Goal: Task Accomplishment & Management: Manage account settings

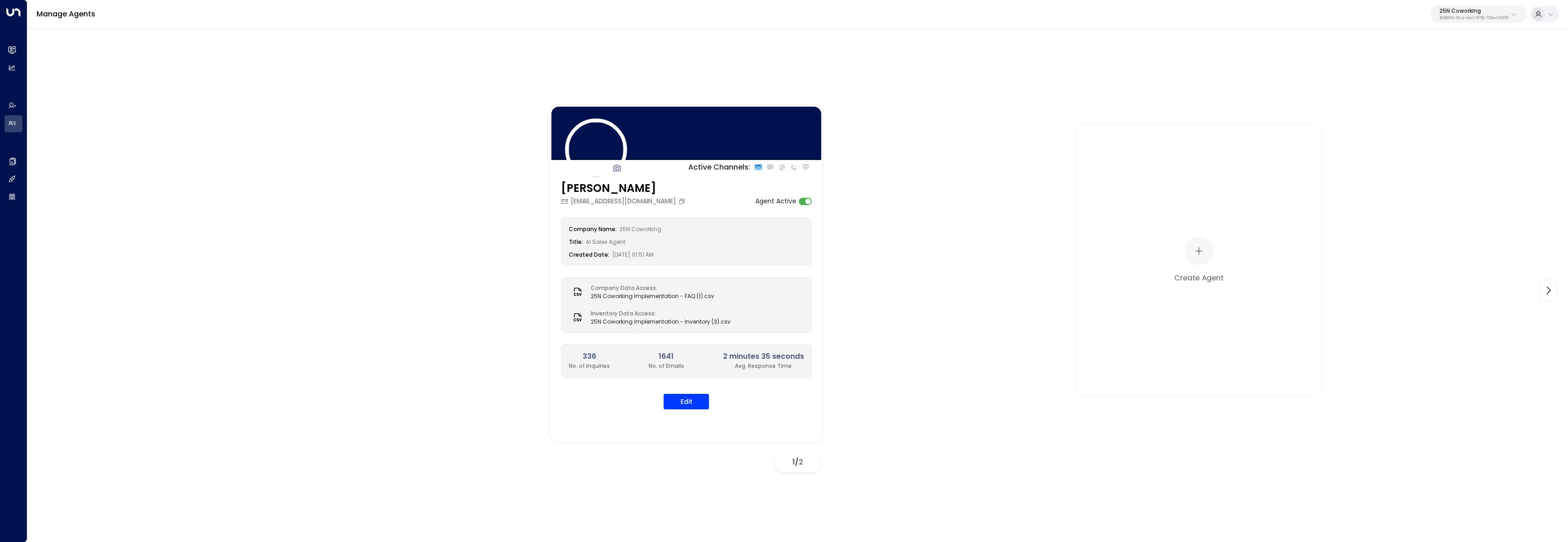
click at [1491, 10] on p "25N Coworking" at bounding box center [1474, 10] width 69 height 5
type input "*********"
click at [1404, 65] on div "Spacemade ID: 0d57b456-76f9-434b-bc82-bf954502d602" at bounding box center [1452, 72] width 130 height 19
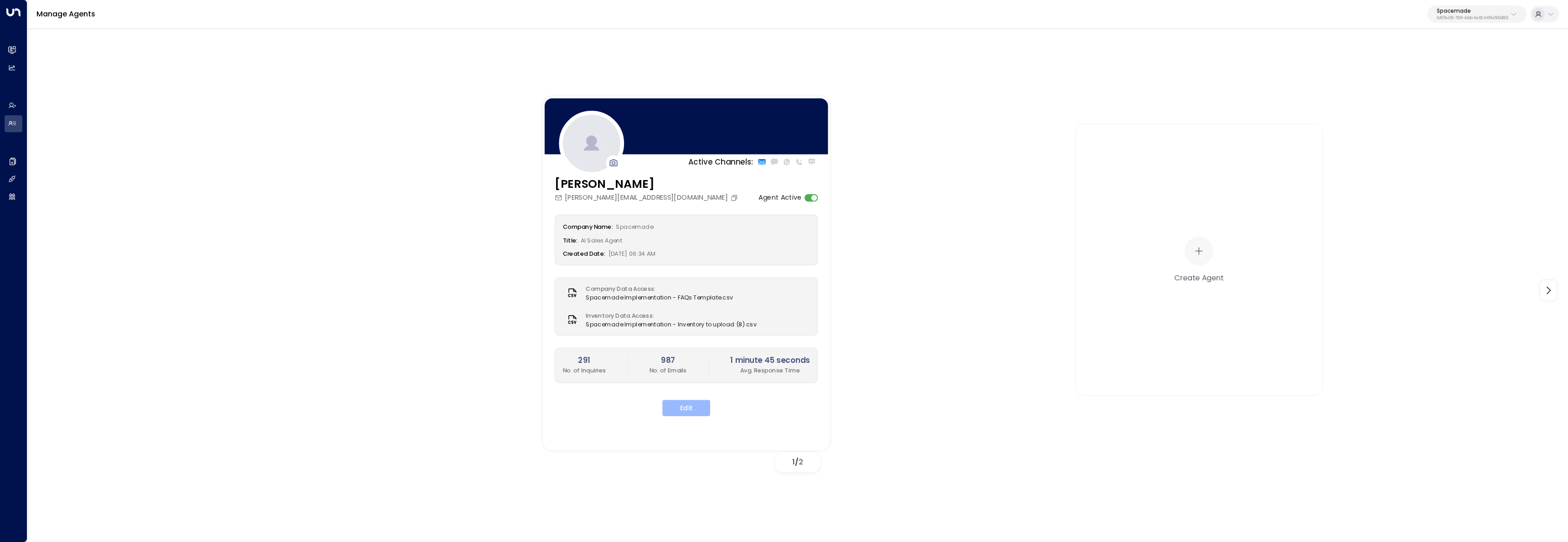
click at [694, 403] on button "Edit" at bounding box center [686, 407] width 48 height 16
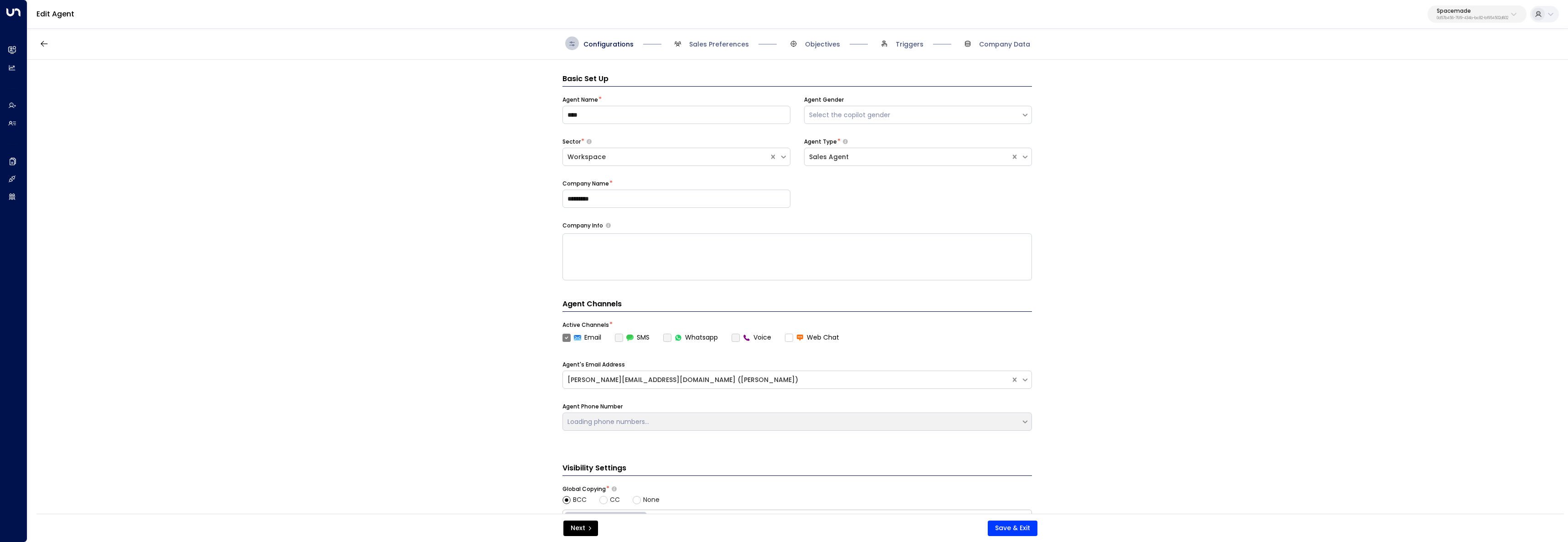
scroll to position [13, 0]
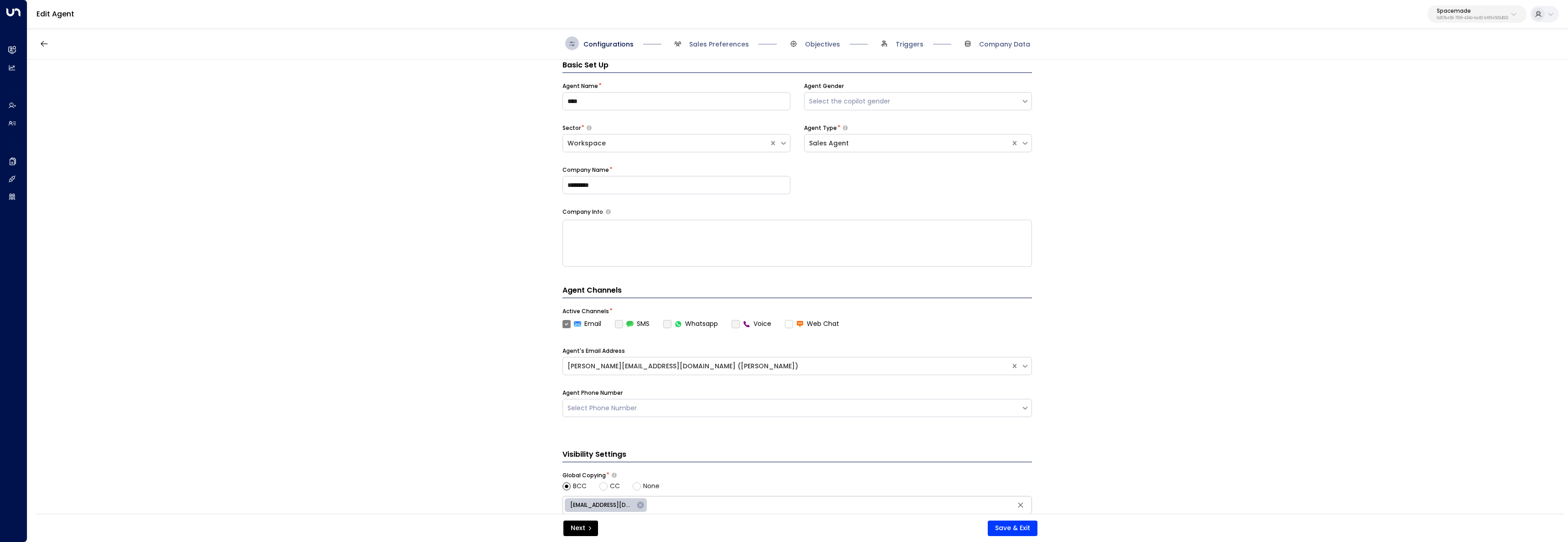
click at [705, 37] on span "Sales Preferences" at bounding box center [710, 43] width 78 height 13
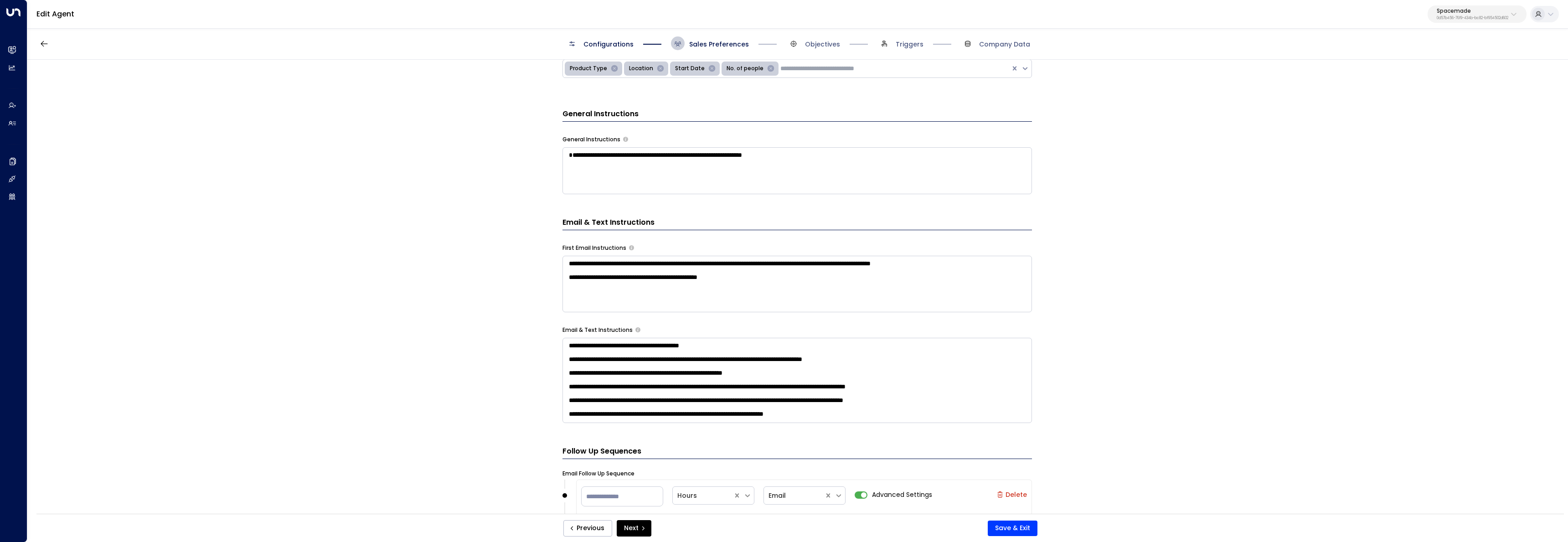
scroll to position [299, 0]
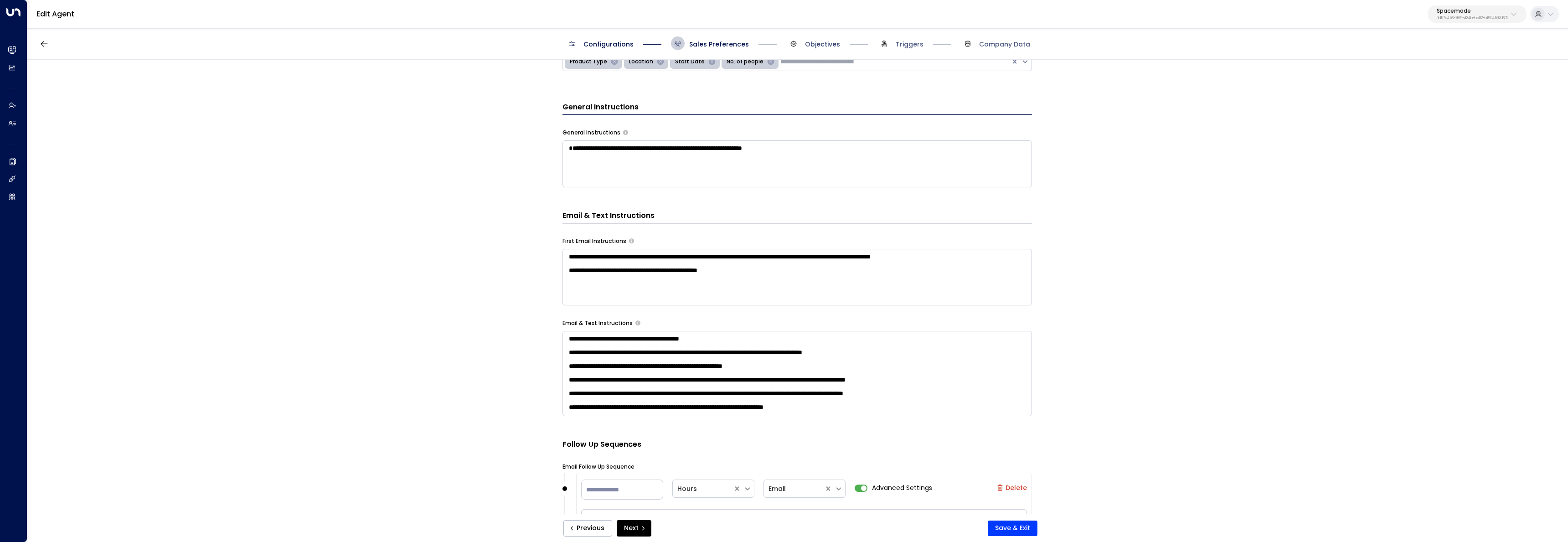
click at [820, 46] on span "Objectives" at bounding box center [822, 44] width 35 height 9
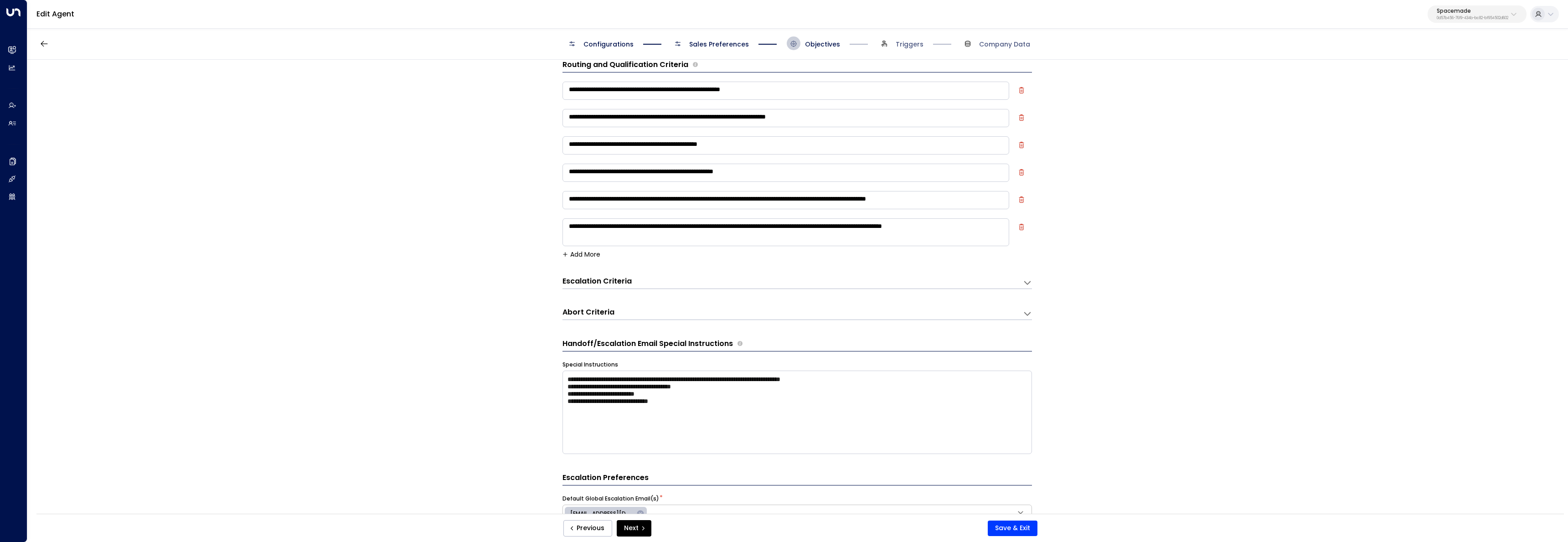
scroll to position [13, 0]
drag, startPoint x: 646, startPoint y: 227, endPoint x: 699, endPoint y: 225, distance: 53.0
click at [699, 225] on textarea "**********" at bounding box center [785, 233] width 447 height 28
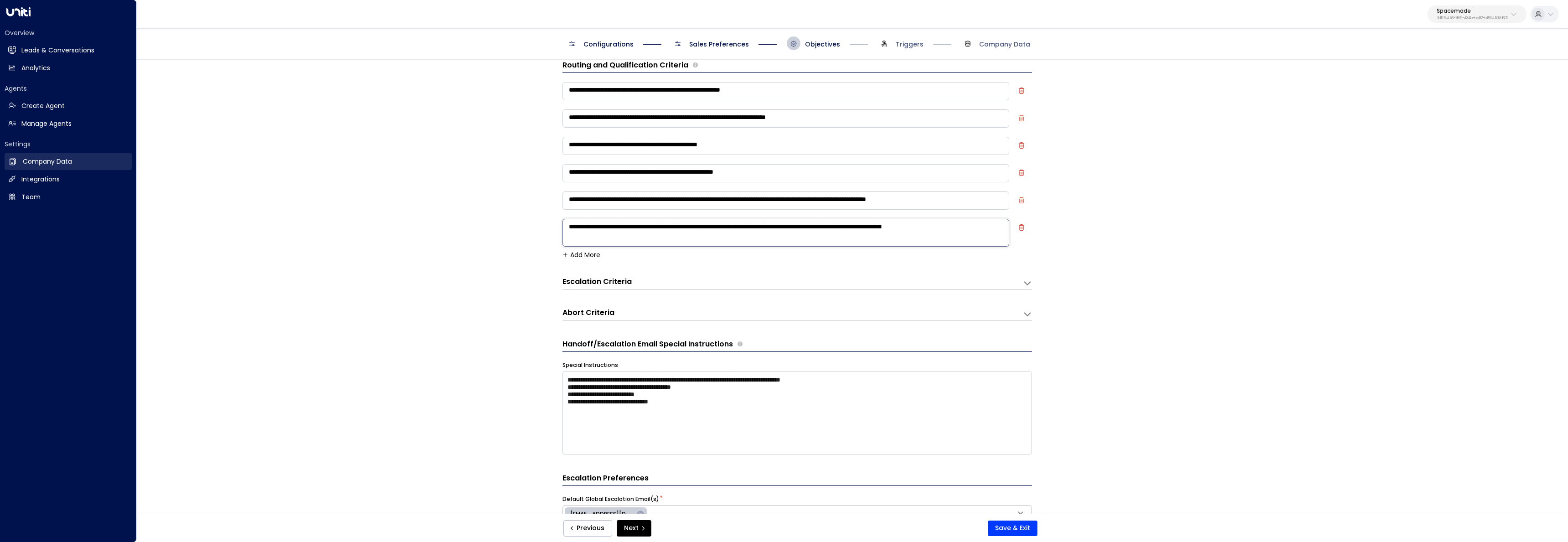
click at [43, 158] on h2 "Company Data" at bounding box center [47, 161] width 49 height 10
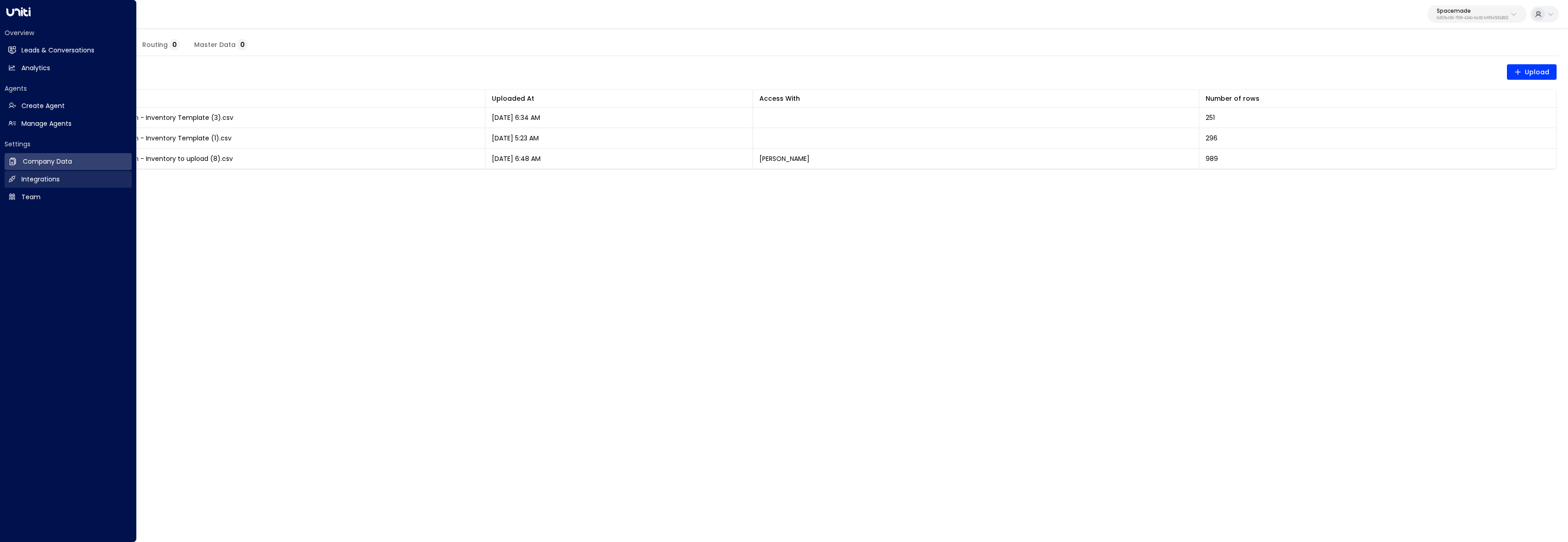
click at [60, 181] on link "Integrations Integrations" at bounding box center [68, 180] width 127 height 17
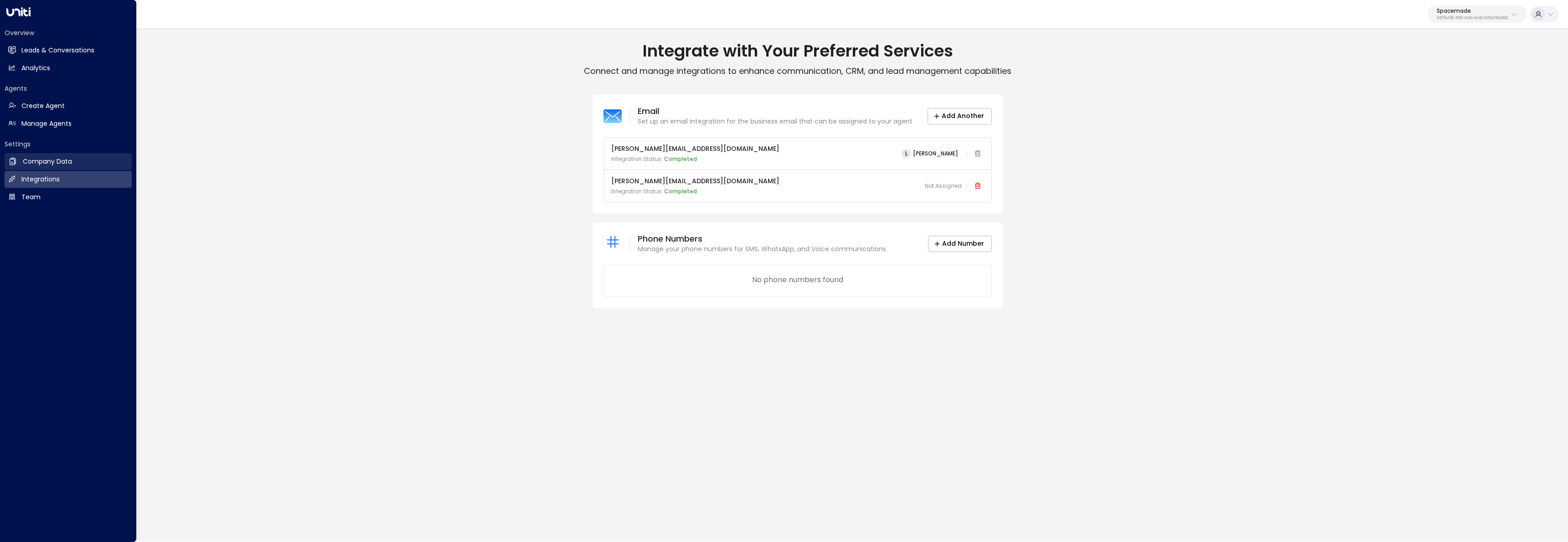
click at [13, 166] on link "Company Data Company Data" at bounding box center [68, 161] width 127 height 17
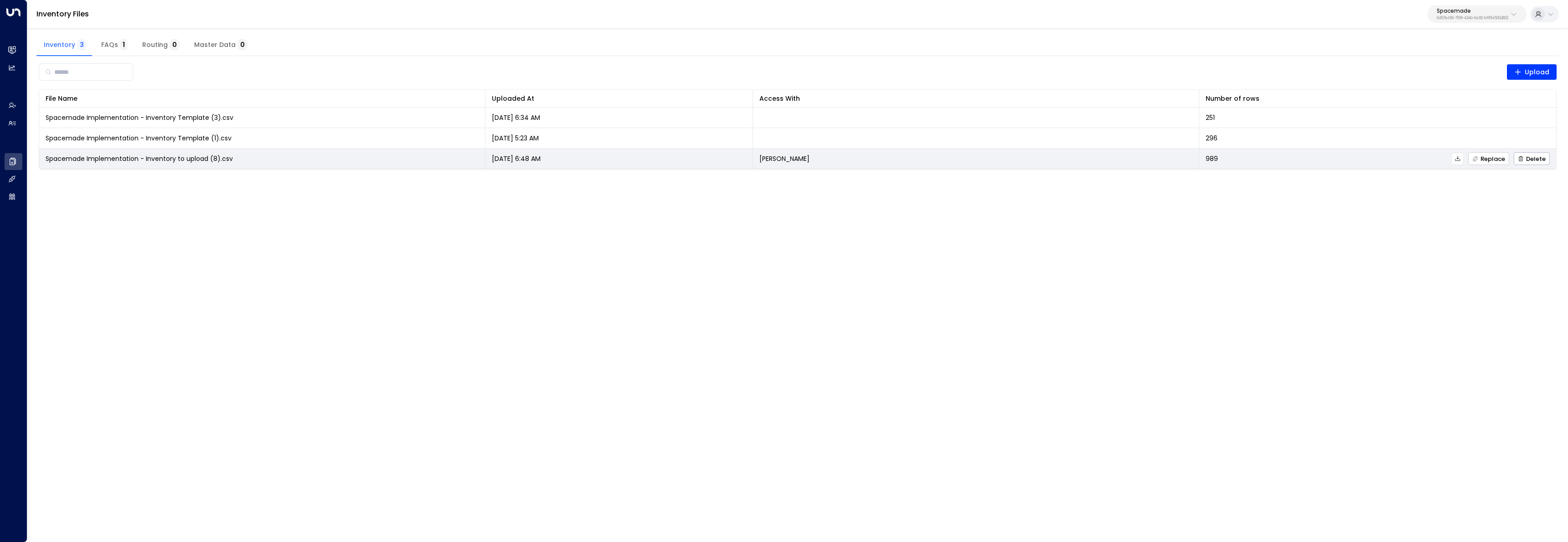
click at [1496, 157] on span "Replace" at bounding box center [1489, 159] width 33 height 6
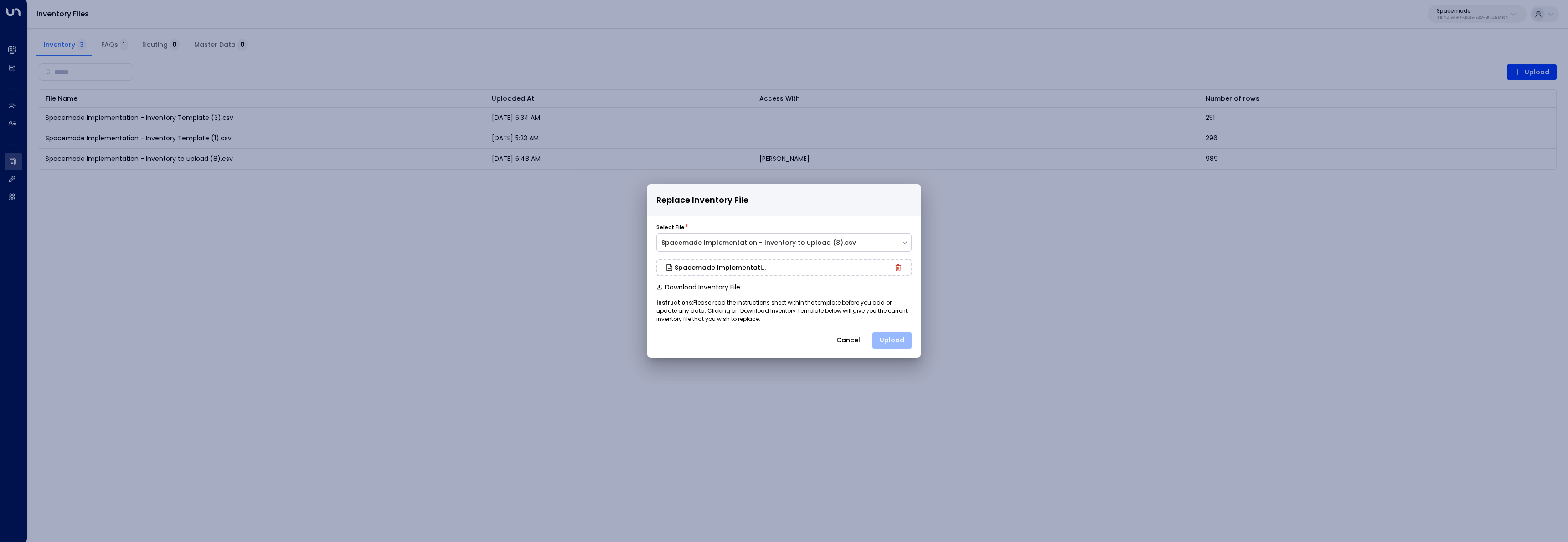
click at [891, 343] on button "Upload" at bounding box center [892, 340] width 39 height 16
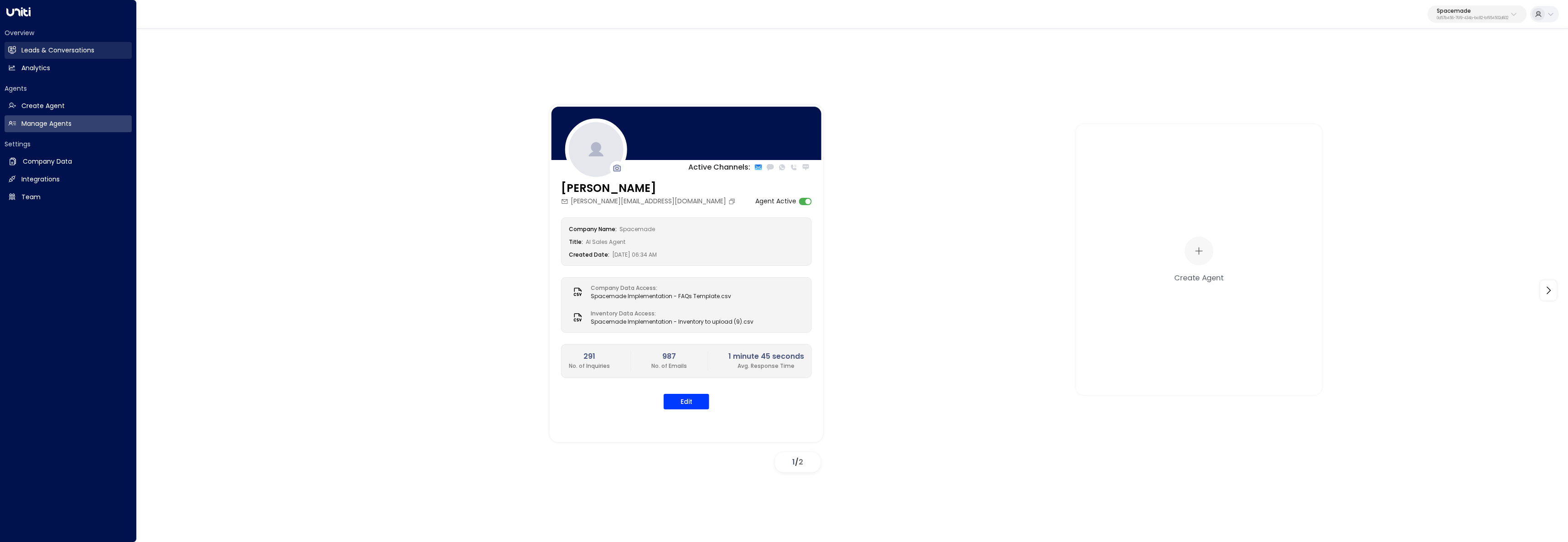
click at [13, 57] on link "Leads & Conversations Leads & Conversations" at bounding box center [68, 51] width 127 height 17
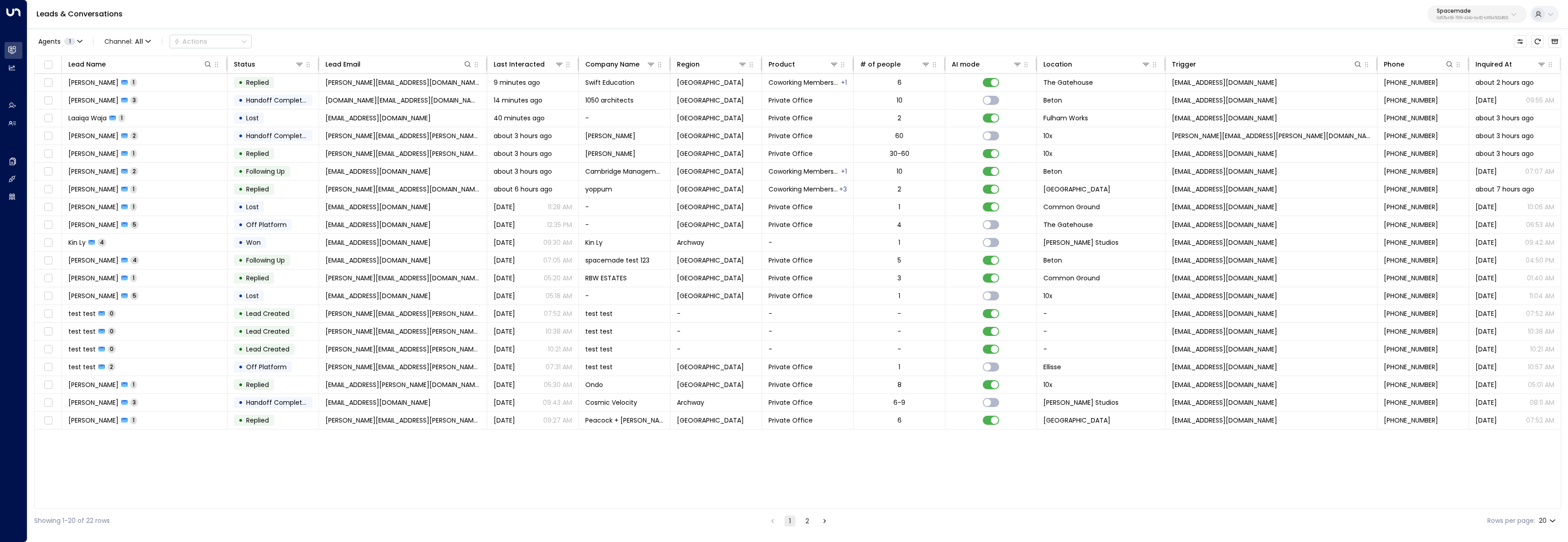
click at [1453, 18] on p "0d57b456-76f9-434b-bc82-bf954502d602" at bounding box center [1472, 18] width 71 height 4
type input "*****"
click at [1449, 74] on span "ID: 17248963-7bae-4f68-a6e0-04e589c1c15e" at bounding box center [1491, 77] width 125 height 8
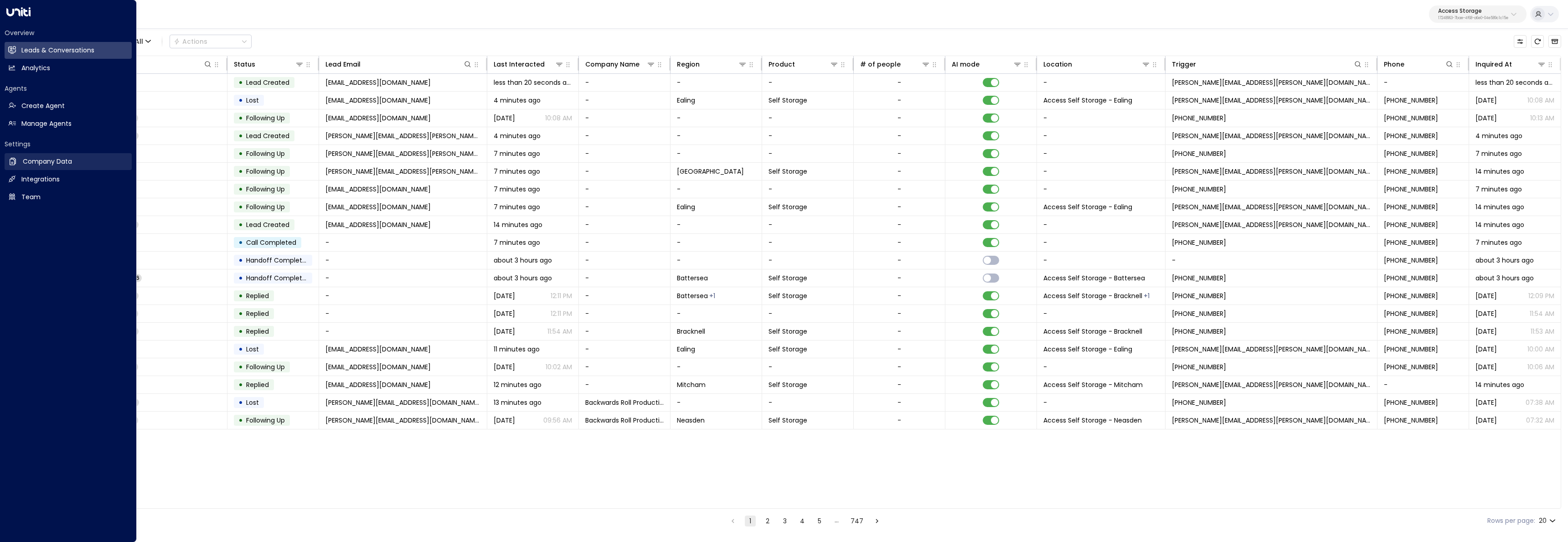
click at [35, 168] on link "Company Data Company Data" at bounding box center [68, 161] width 127 height 17
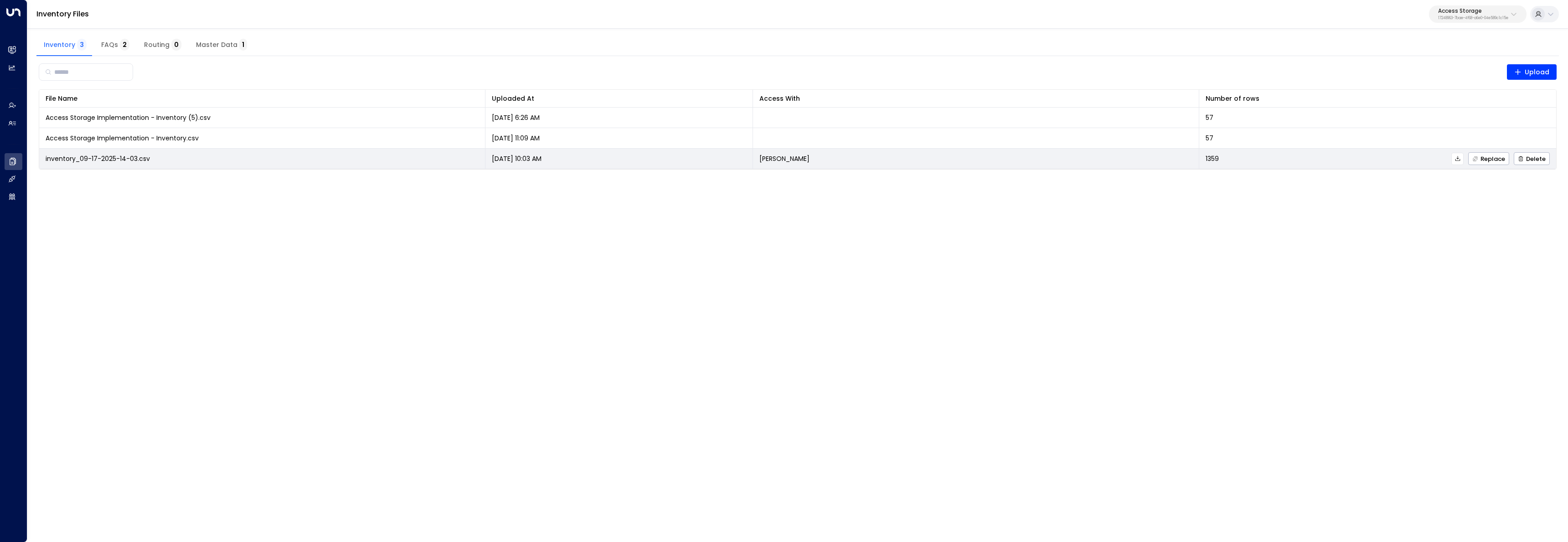
click at [1461, 158] on icon at bounding box center [1457, 158] width 6 height 6
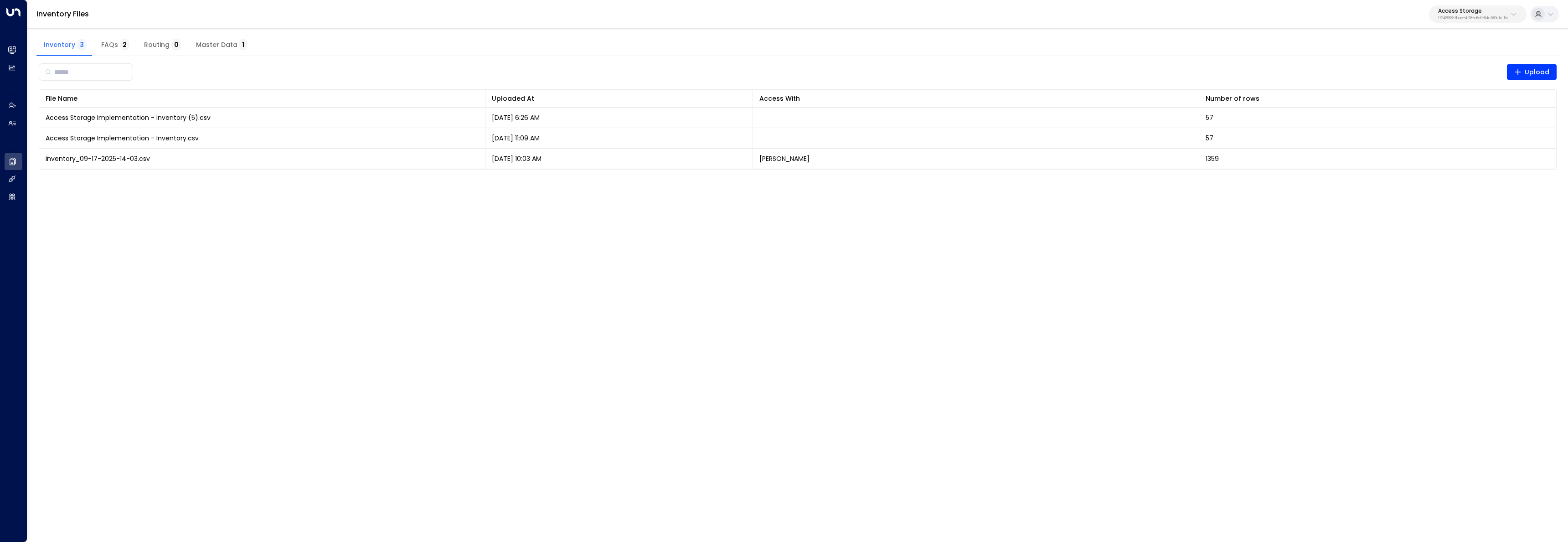
click at [744, 181] on html "Overview Leads & Conversations Leads & Conversations Analytics Analytics Agents…" at bounding box center [784, 90] width 1568 height 181
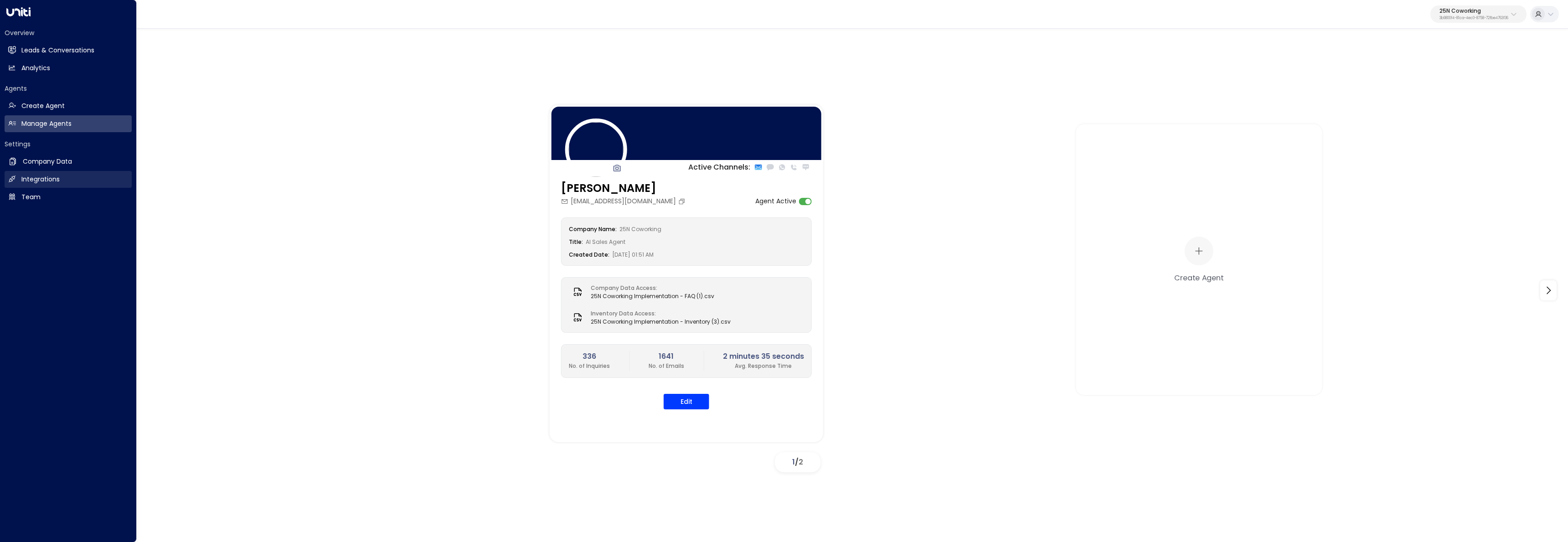
click at [27, 177] on h2 "Integrations" at bounding box center [40, 180] width 38 height 10
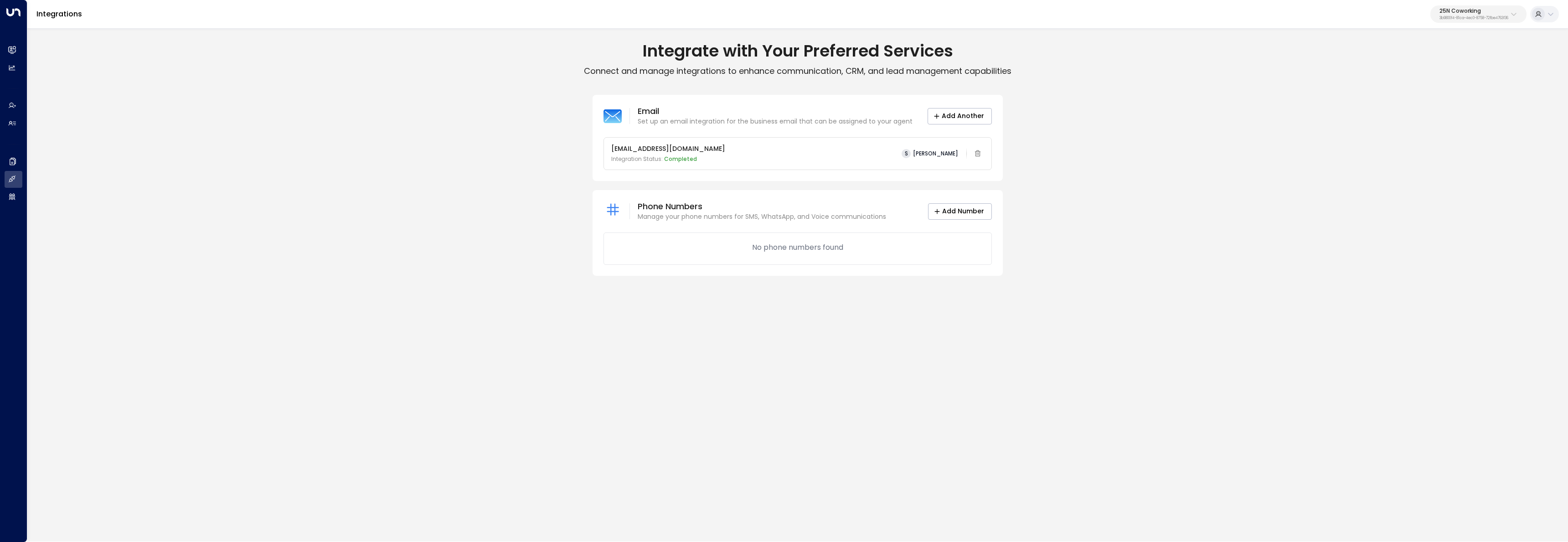
click at [1467, 19] on p "3b9800f4-81ca-4ec0-8758-72fbe4763f36" at bounding box center [1474, 18] width 69 height 4
type input "*******"
click at [1423, 72] on div "U Store It ID: 58c4b32c-92b1-4356-be9b-1247e2c02228" at bounding box center [1450, 72] width 127 height 19
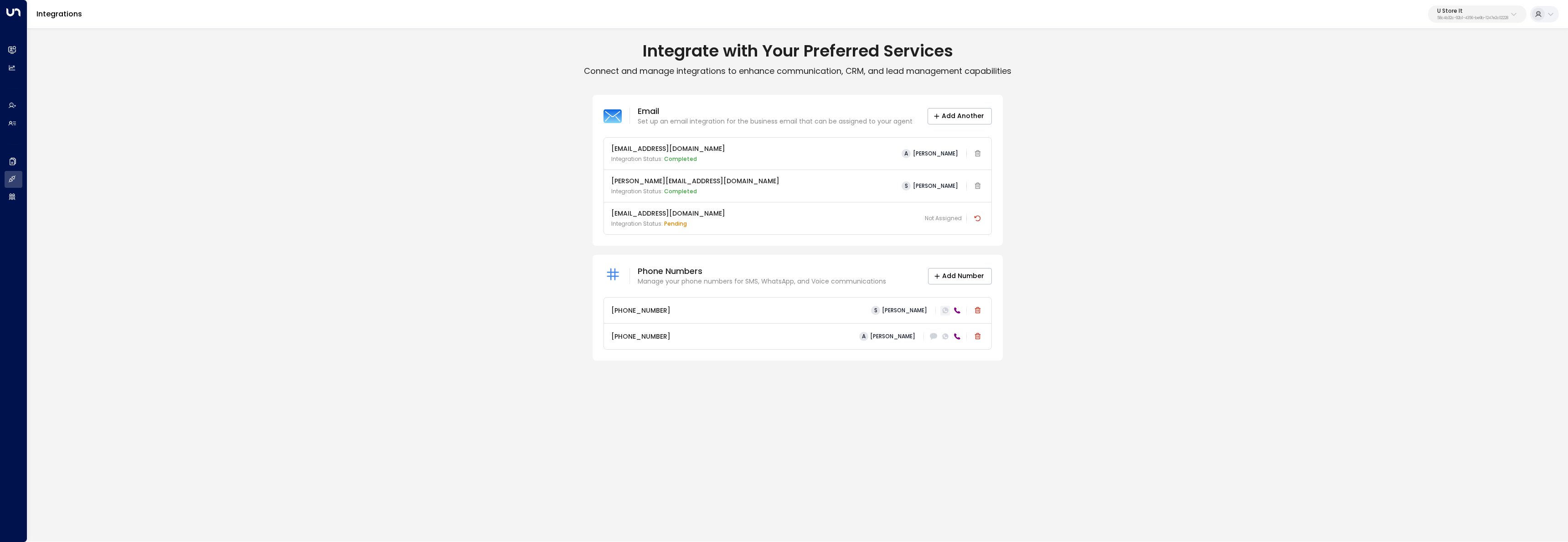
click at [949, 310] on div at bounding box center [945, 311] width 10 height 10
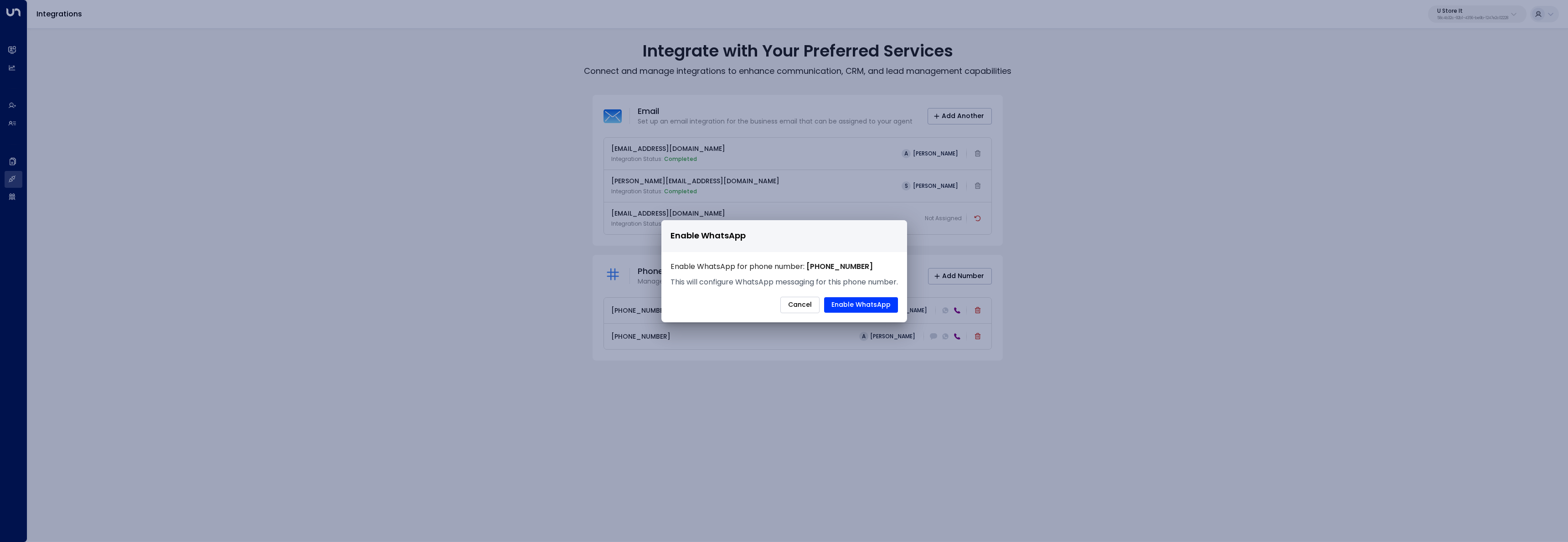
click at [805, 306] on button "Cancel" at bounding box center [800, 304] width 39 height 16
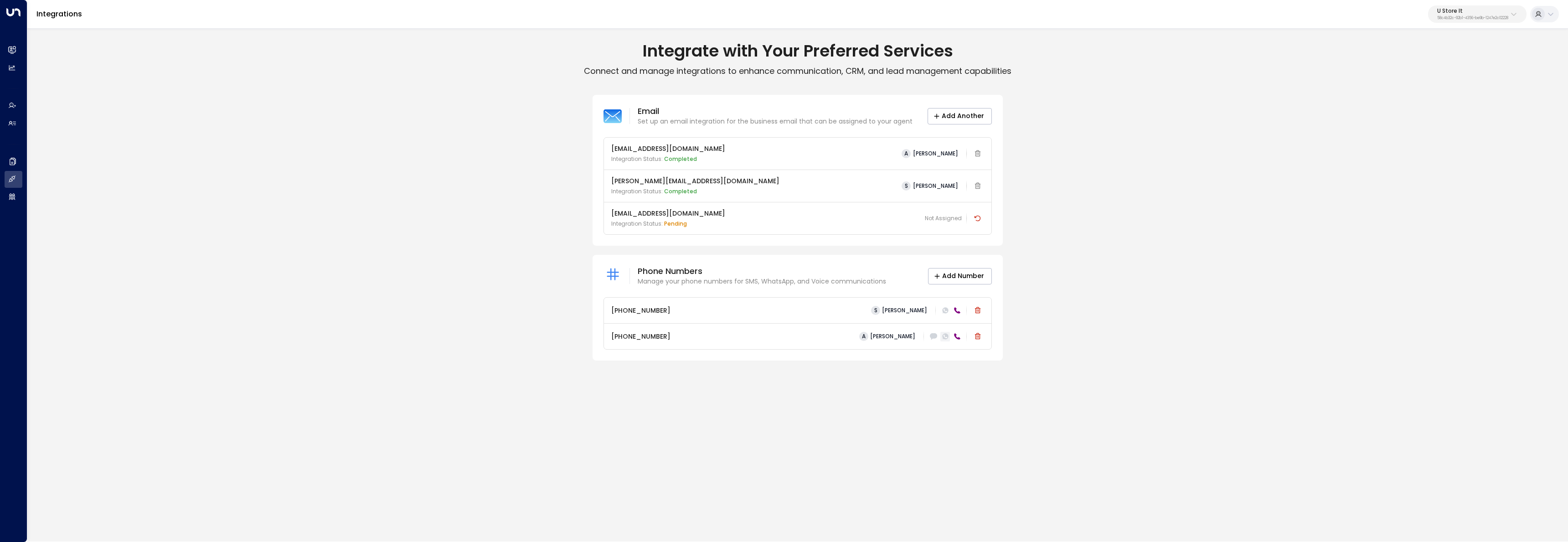
click at [947, 337] on icon at bounding box center [945, 336] width 6 height 6
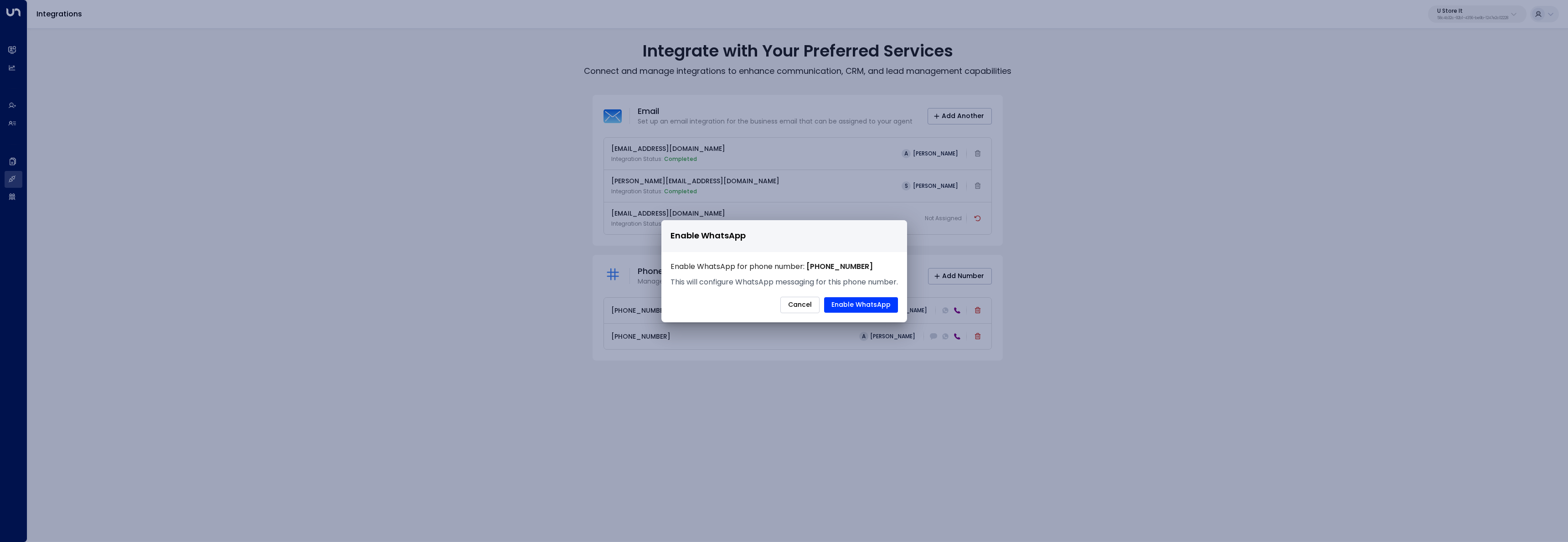
click at [794, 303] on button "Cancel" at bounding box center [800, 304] width 39 height 16
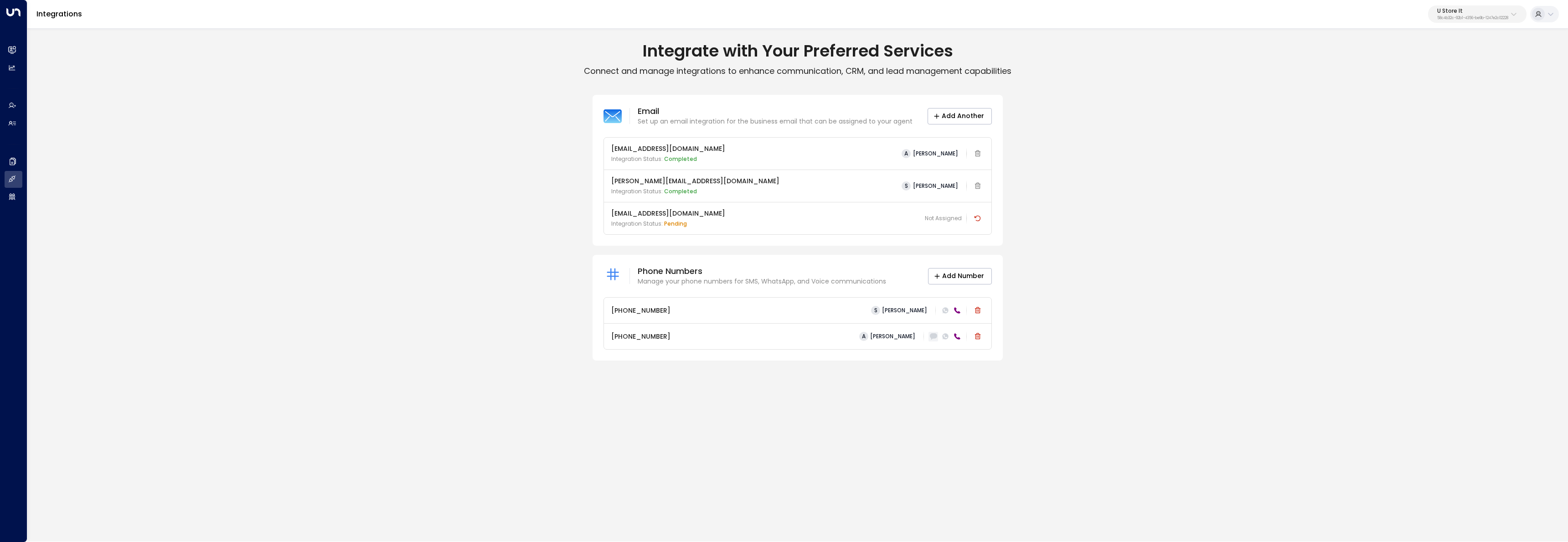
click at [930, 336] on icon at bounding box center [933, 336] width 7 height 6
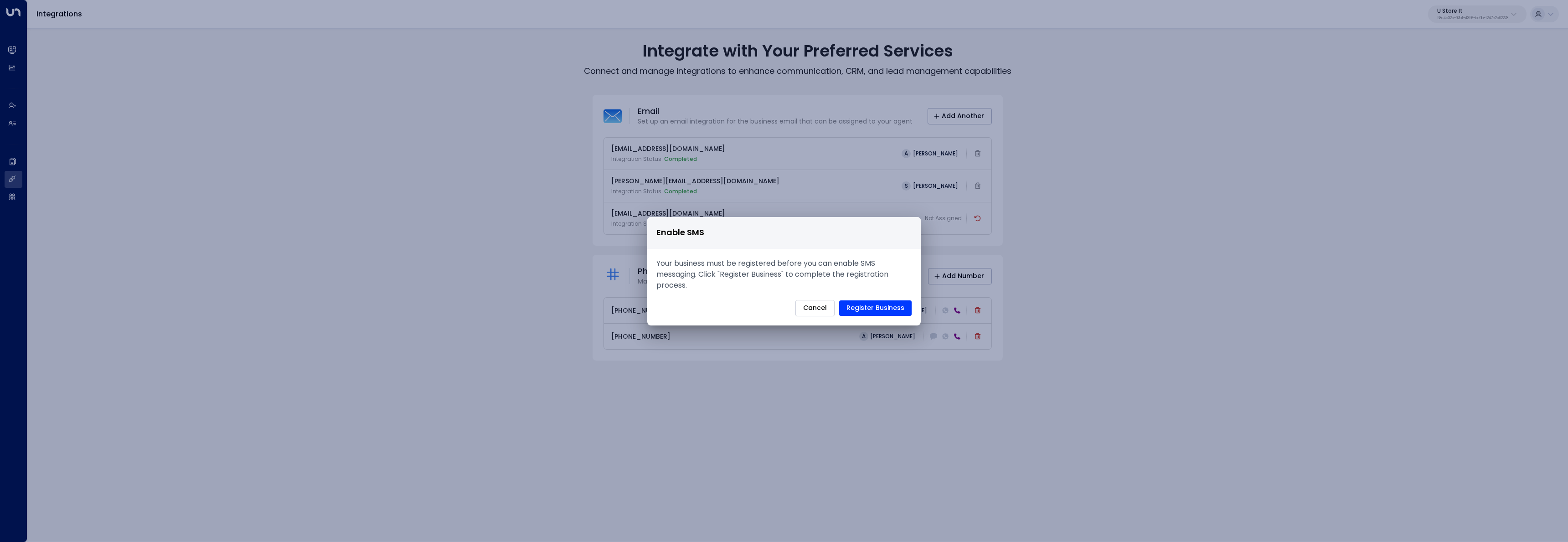
click at [817, 311] on button "Cancel" at bounding box center [815, 308] width 39 height 16
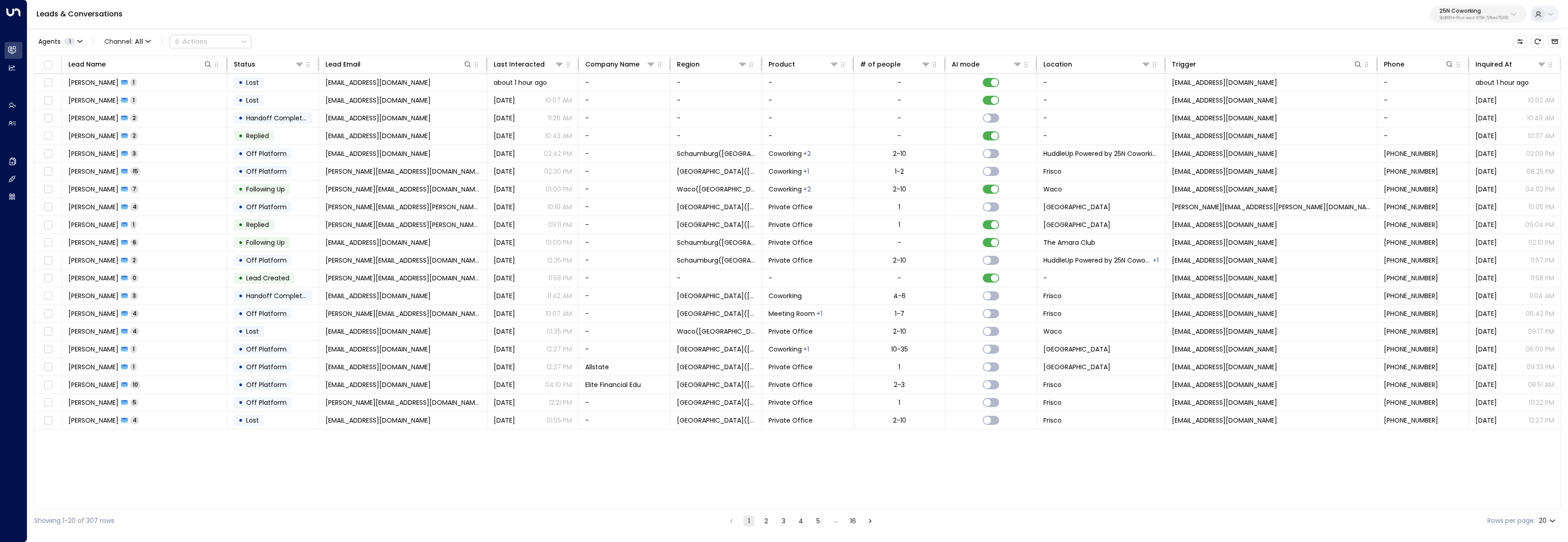
click at [1486, 19] on p "3b9800f4-81ca-4ec0-8758-72fbe4763f36" at bounding box center [1474, 18] width 69 height 4
type input "******"
click at [1441, 68] on div "Access Storage ID: 17248963-7bae-4f68-a6e0-04e589c1c15e" at bounding box center [1450, 72] width 125 height 19
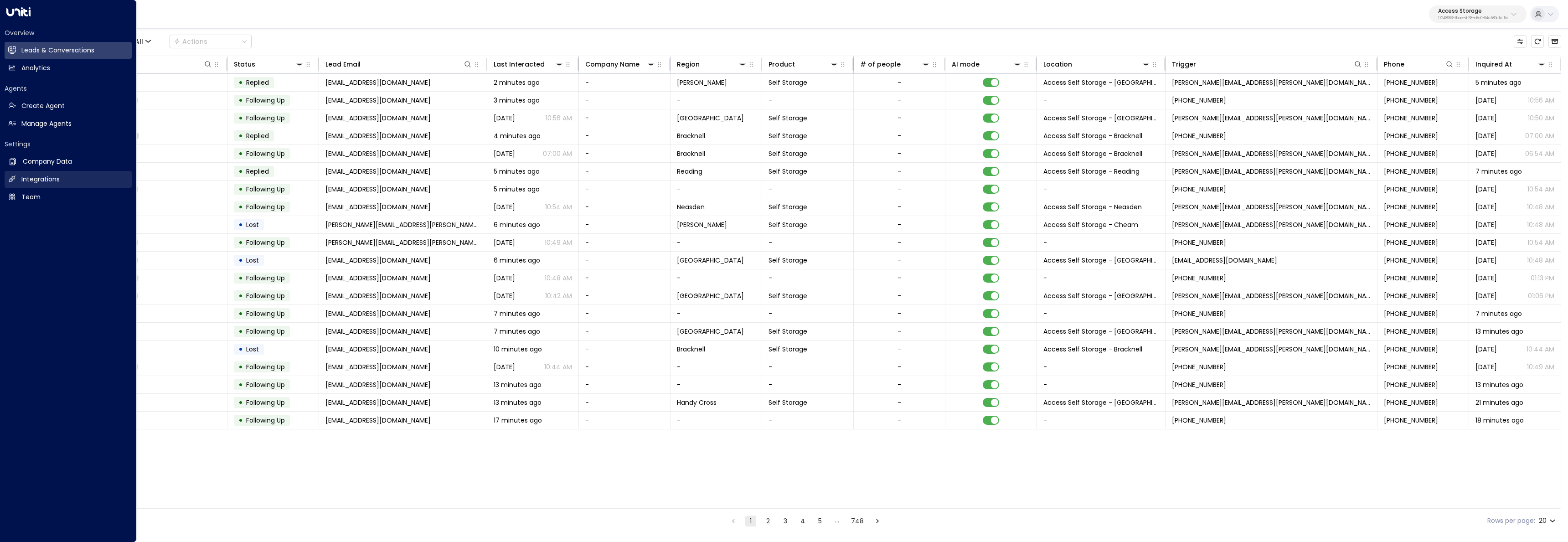
drag, startPoint x: 12, startPoint y: 178, endPoint x: 22, endPoint y: 173, distance: 11.2
click at [12, 178] on icon at bounding box center [12, 178] width 8 height 8
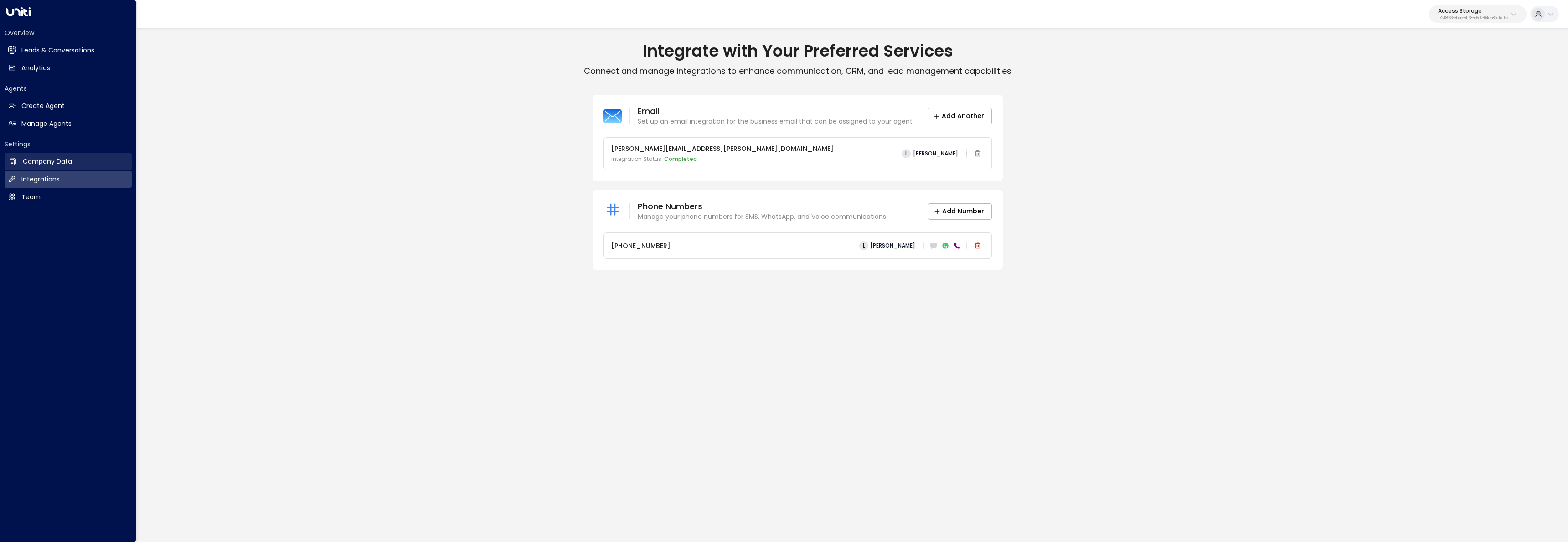
click at [42, 163] on h2 "Company Data" at bounding box center [47, 161] width 49 height 10
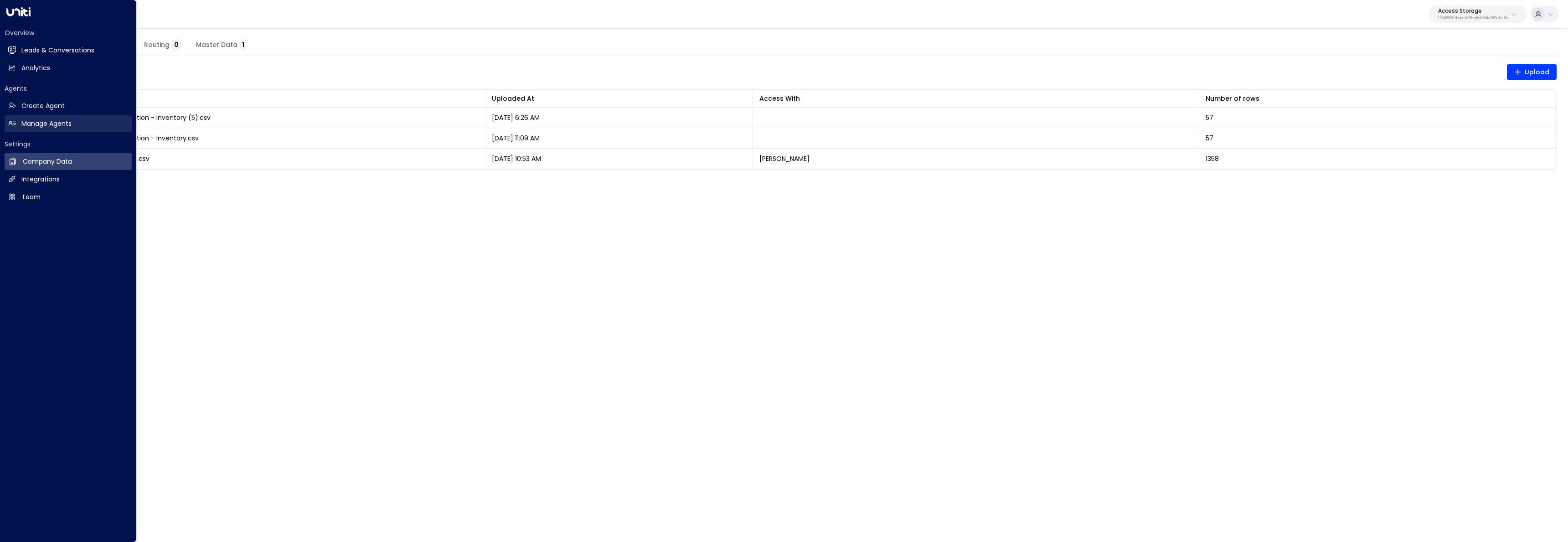
click at [54, 117] on link "Manage Agents Manage Agents" at bounding box center [68, 124] width 127 height 17
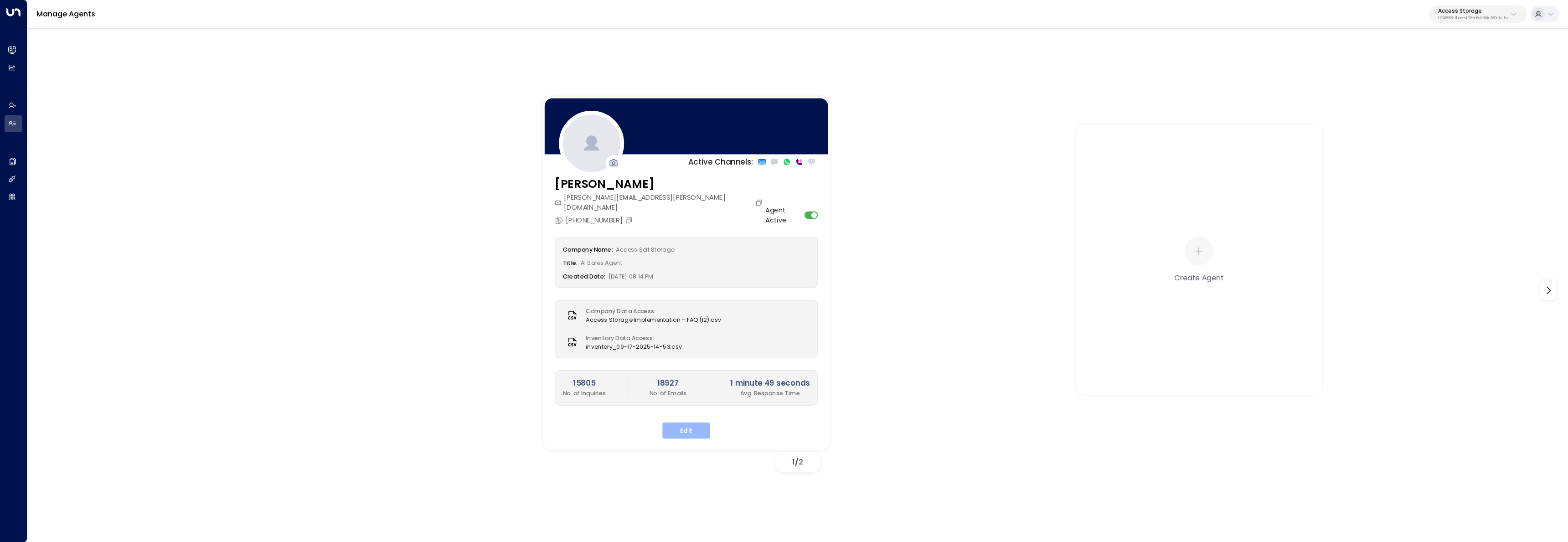
click at [699, 423] on button "Edit" at bounding box center [686, 431] width 48 height 16
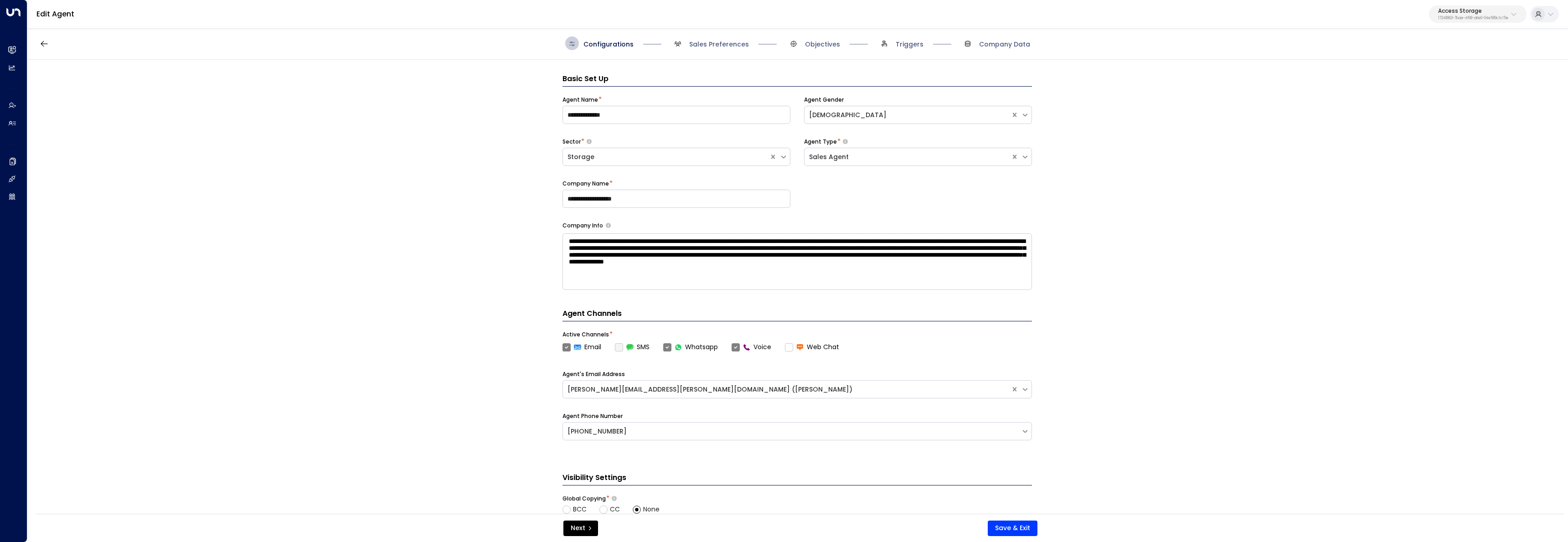
scroll to position [13, 0]
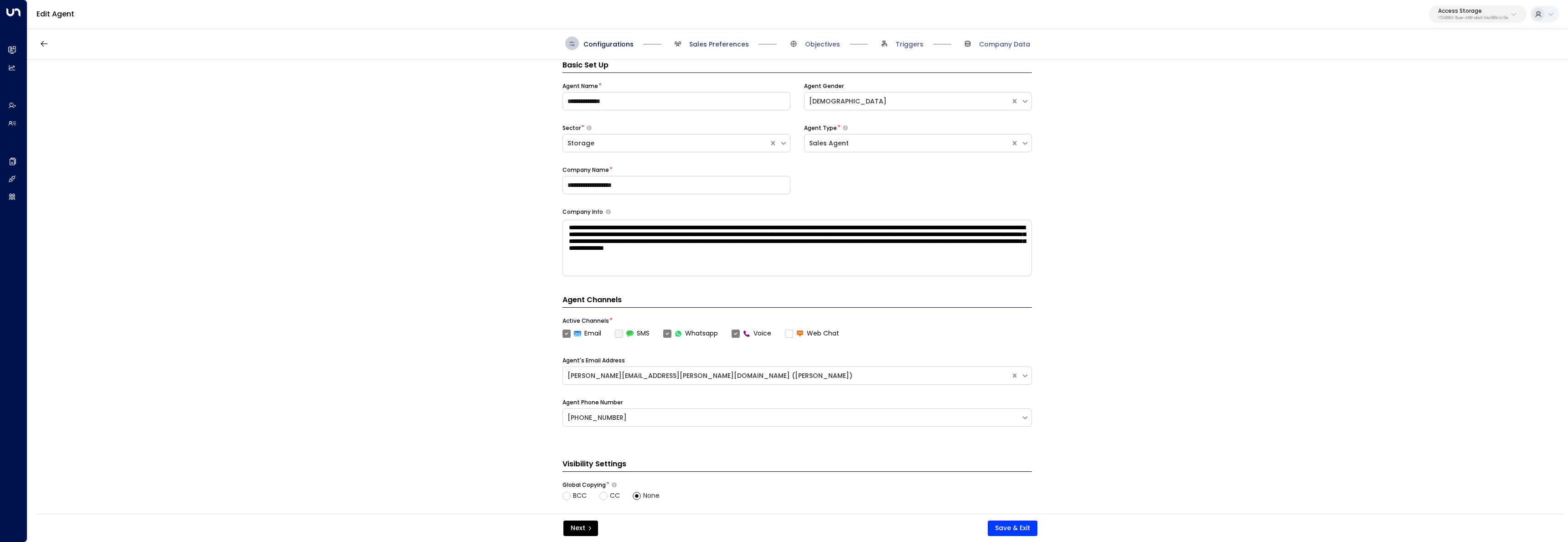
click at [703, 44] on span "Sales Preferences" at bounding box center [719, 44] width 60 height 9
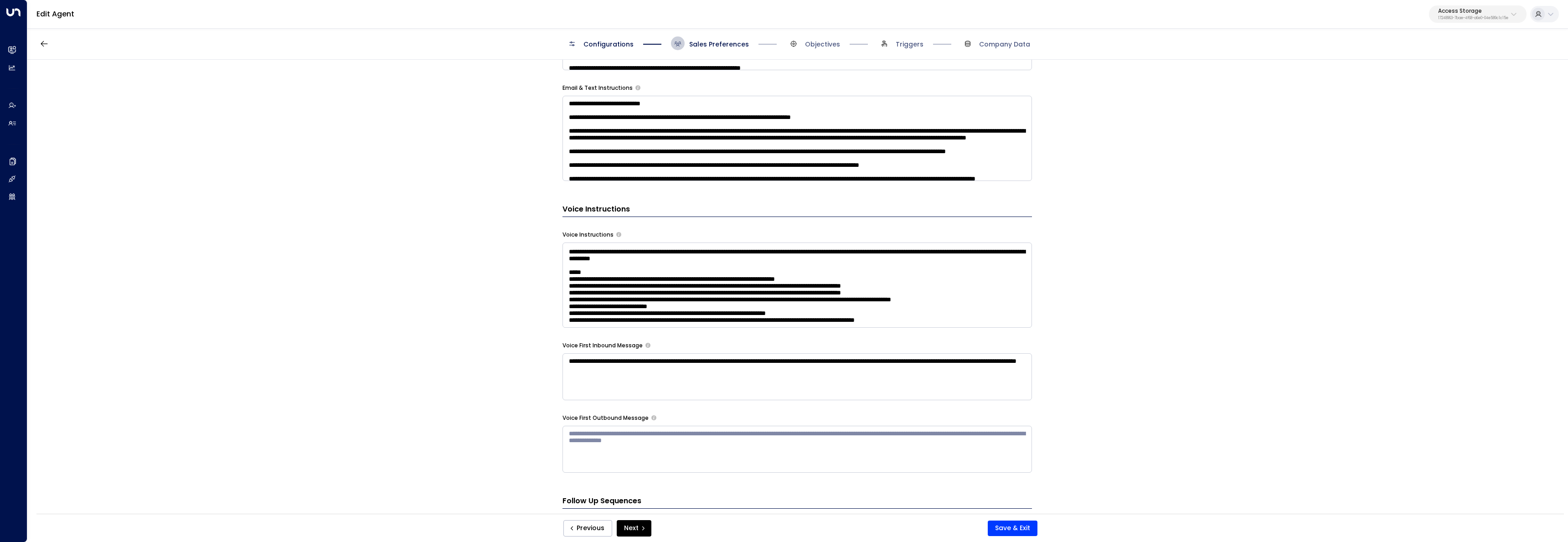
scroll to position [402, 0]
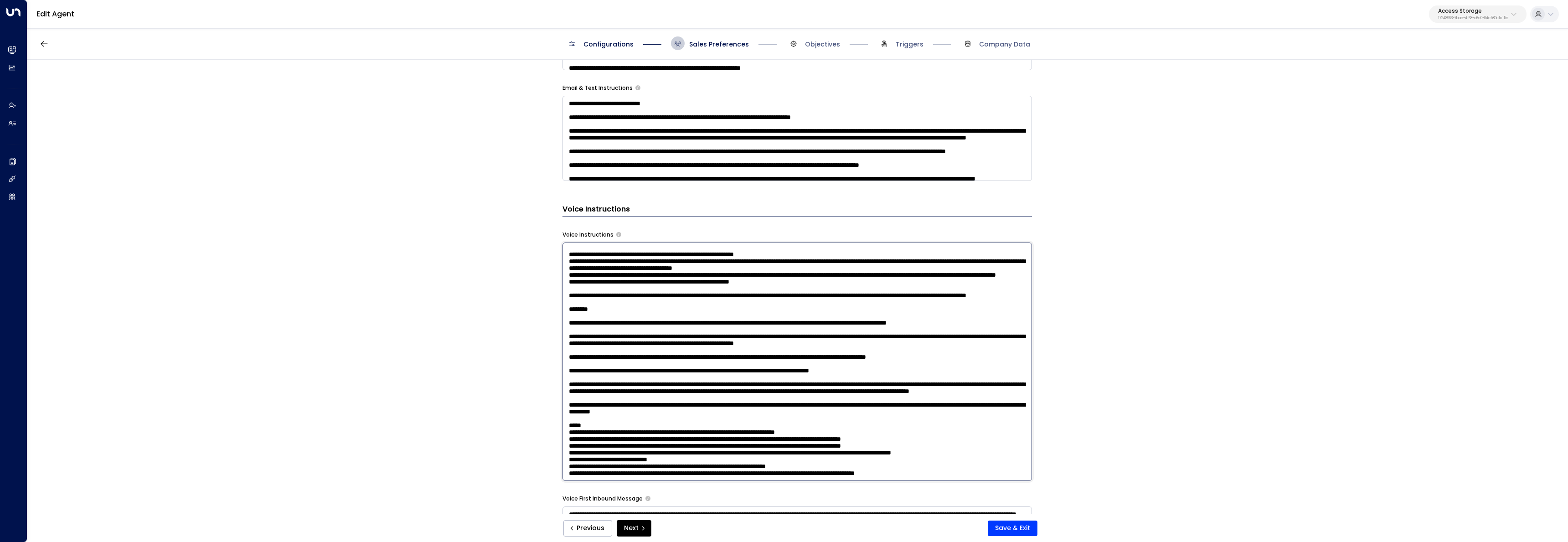
drag, startPoint x: 680, startPoint y: 289, endPoint x: 626, endPoint y: 295, distance: 54.3
click at [626, 295] on textarea at bounding box center [797, 361] width 470 height 238
drag, startPoint x: 671, startPoint y: 440, endPoint x: 567, endPoint y: 442, distance: 104.0
click at [567, 442] on textarea at bounding box center [797, 361] width 470 height 238
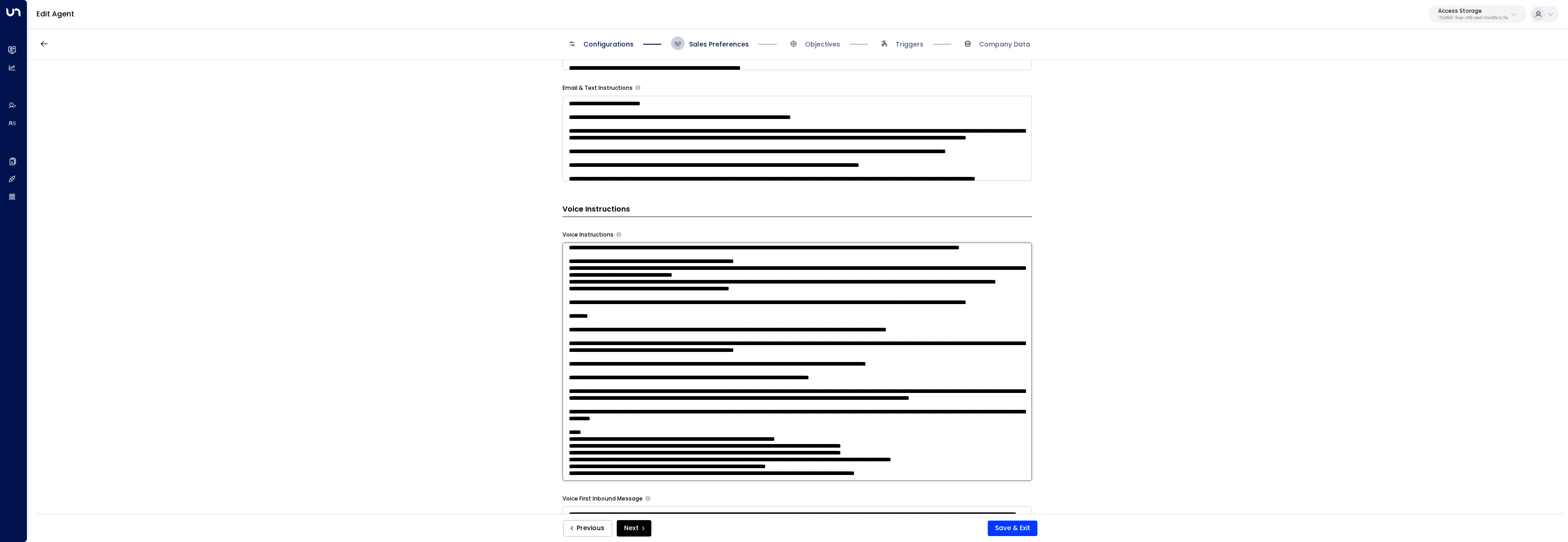
scroll to position [630, 0]
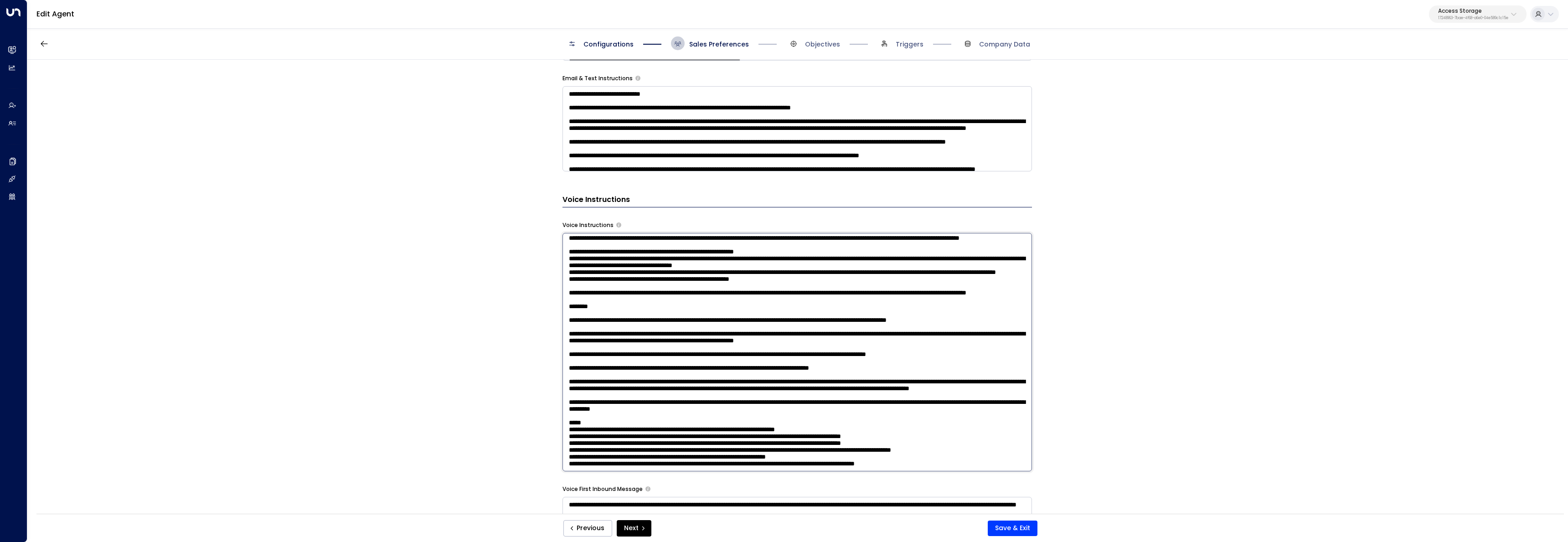
click at [980, 452] on textarea at bounding box center [797, 351] width 470 height 238
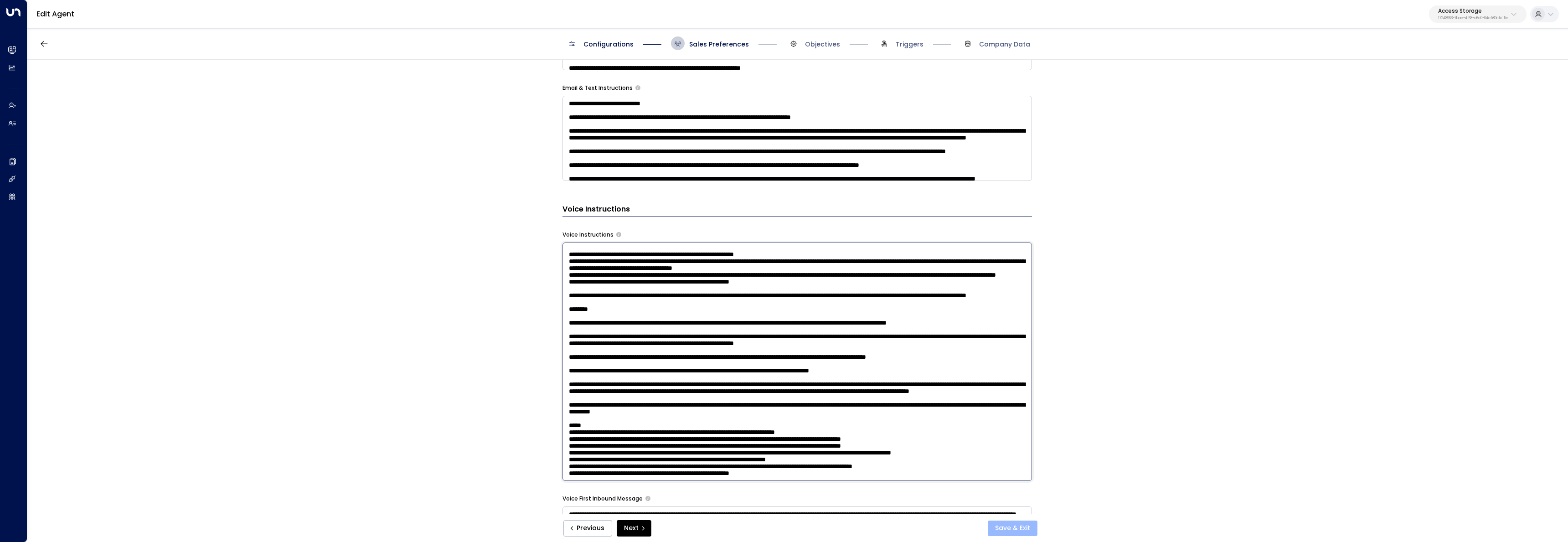
type textarea "**********"
click at [1034, 530] on button "Save & Exit" at bounding box center [1012, 527] width 50 height 15
